Goal: Task Accomplishment & Management: Complete application form

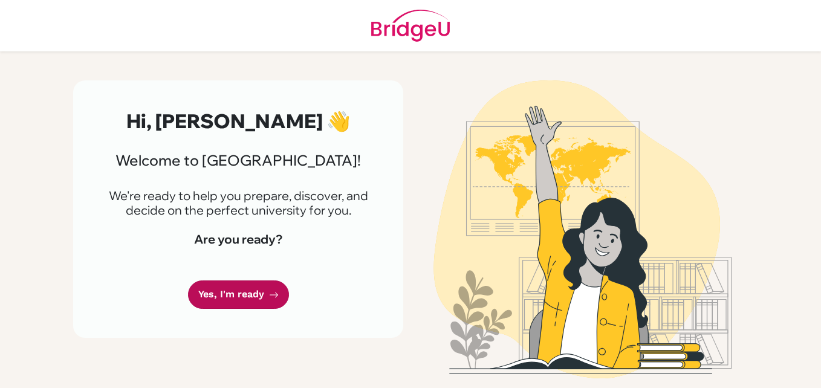
click at [240, 297] on link "Yes, I'm ready" at bounding box center [238, 295] width 101 height 28
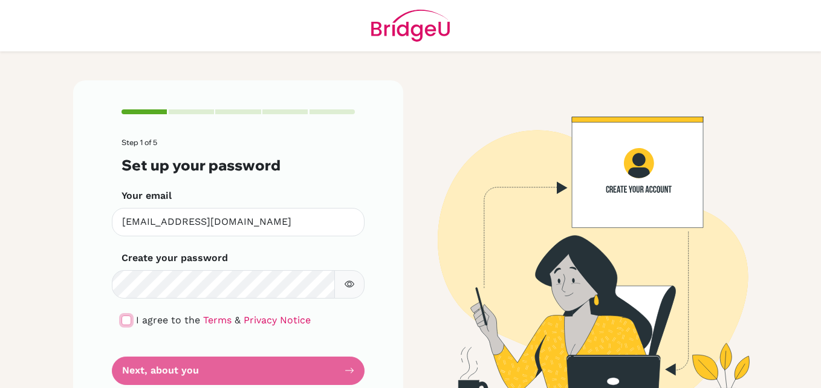
click at [123, 319] on input "checkbox" at bounding box center [127, 321] width 10 height 10
checkbox input "true"
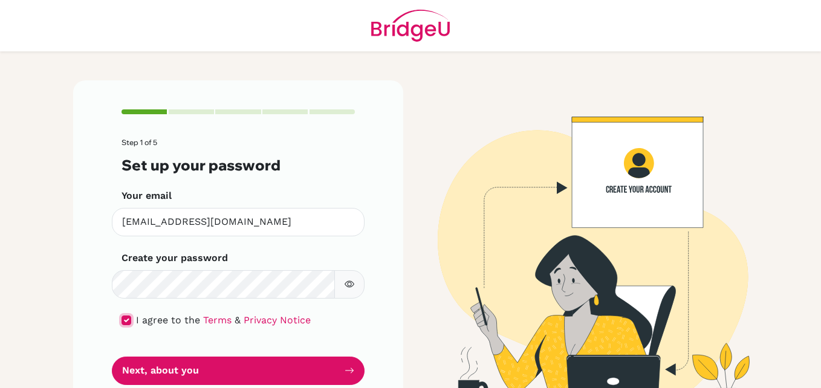
scroll to position [36, 0]
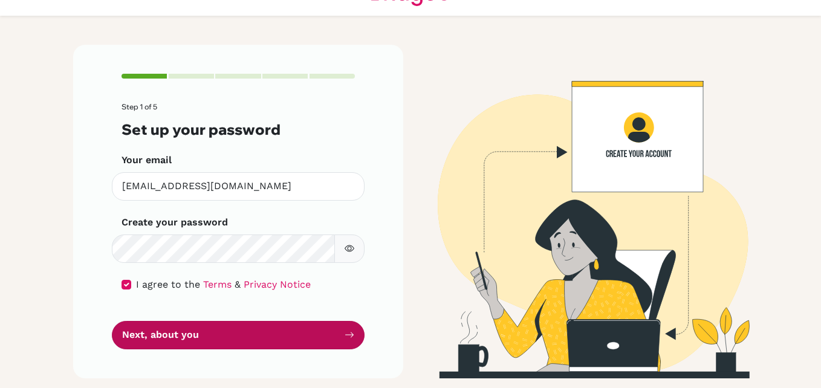
click at [199, 338] on button "Next, about you" at bounding box center [238, 335] width 253 height 28
